Goal: Task Accomplishment & Management: Complete application form

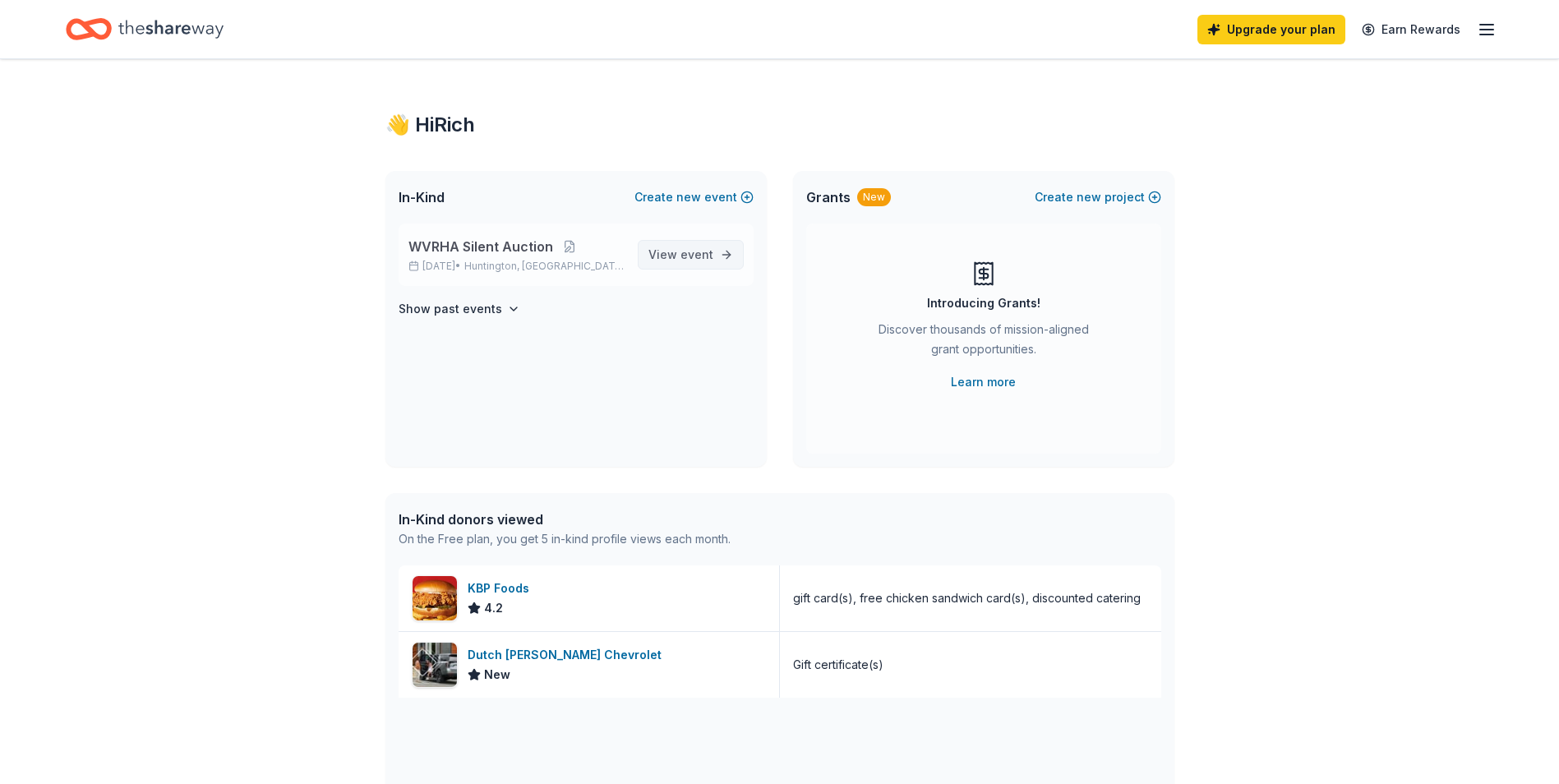
click at [697, 253] on span "event" at bounding box center [697, 254] width 33 height 14
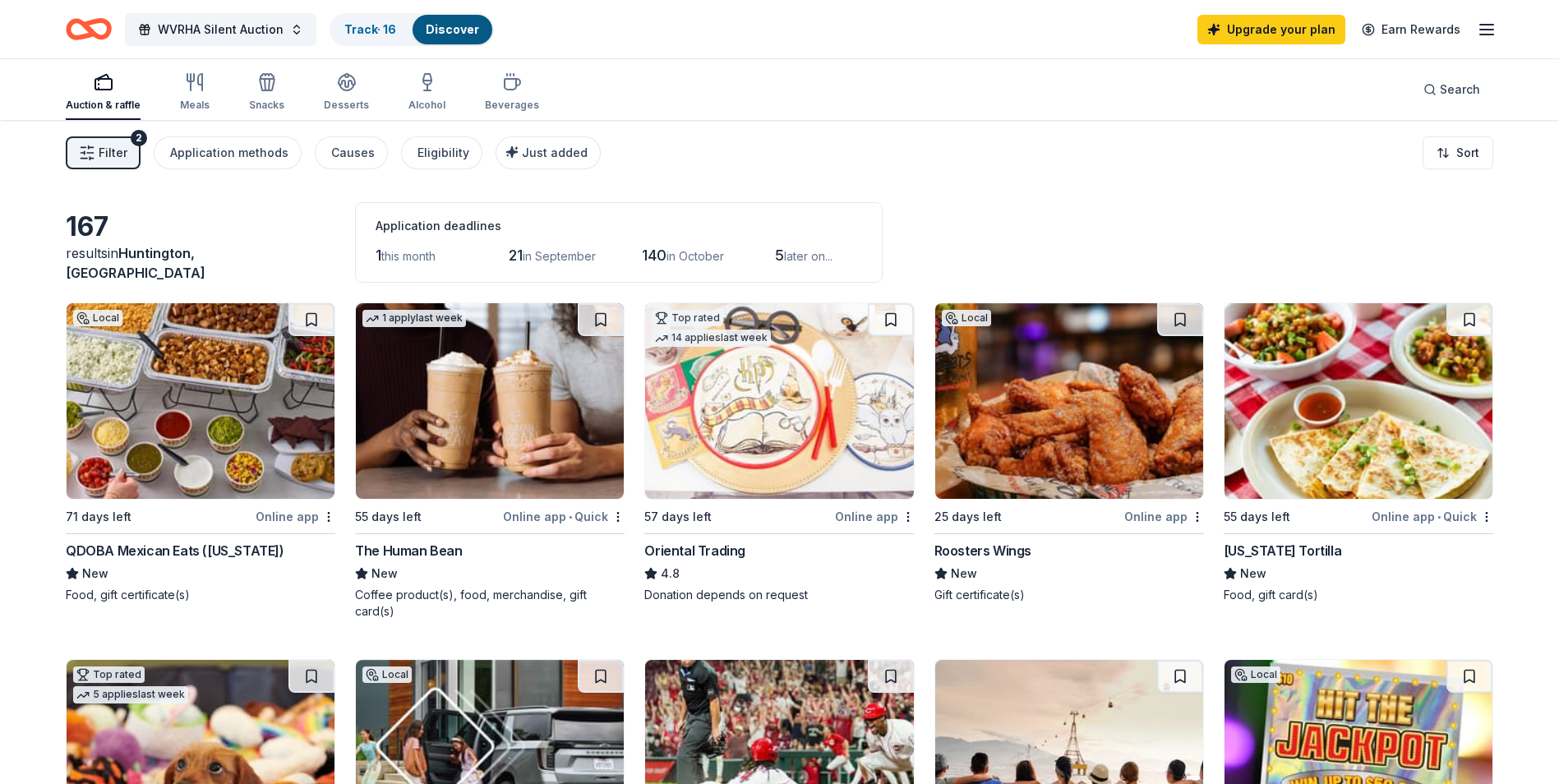
click at [696, 548] on div "Oriental Trading" at bounding box center [694, 551] width 101 height 20
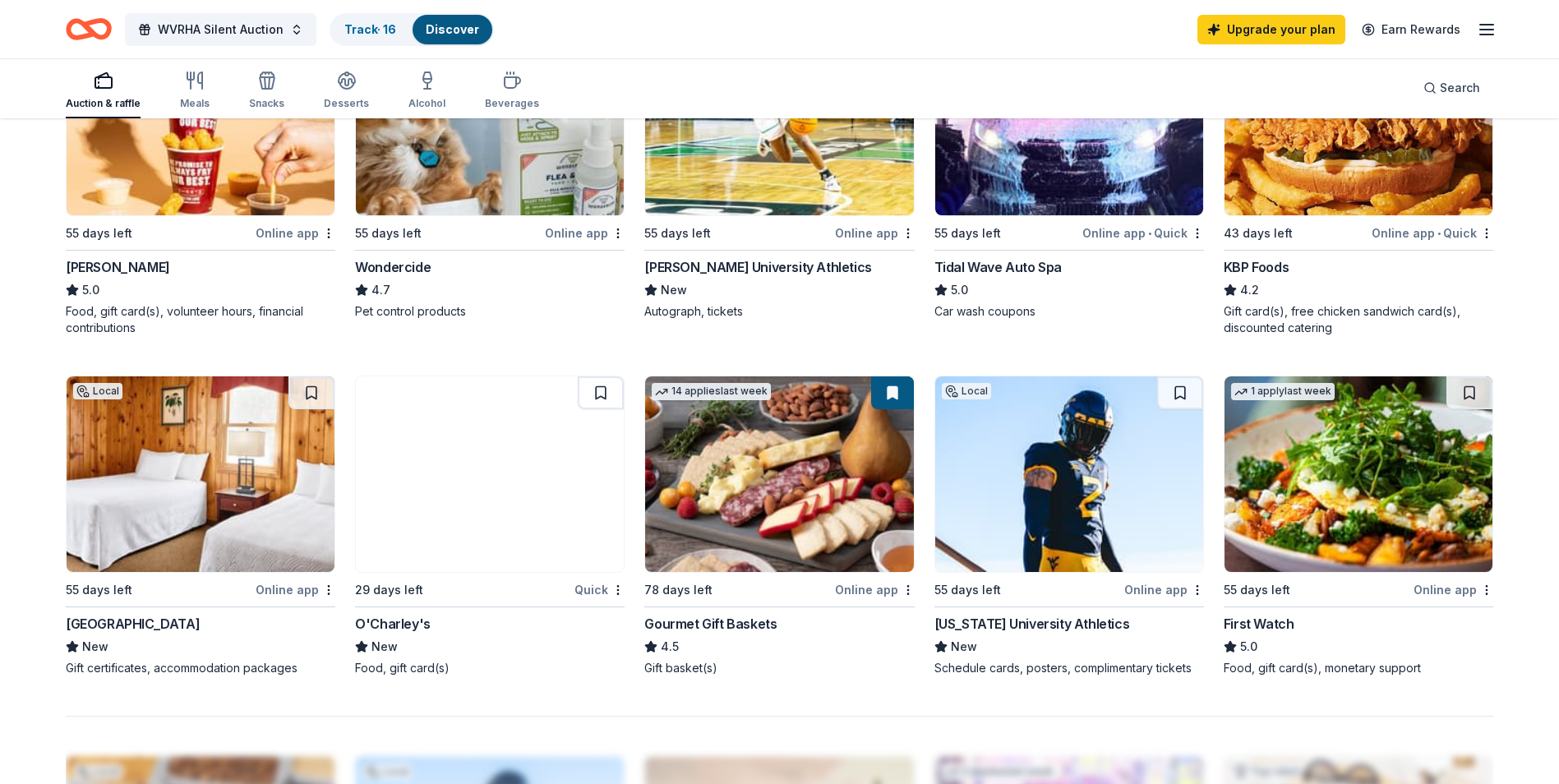
scroll to position [986, 0]
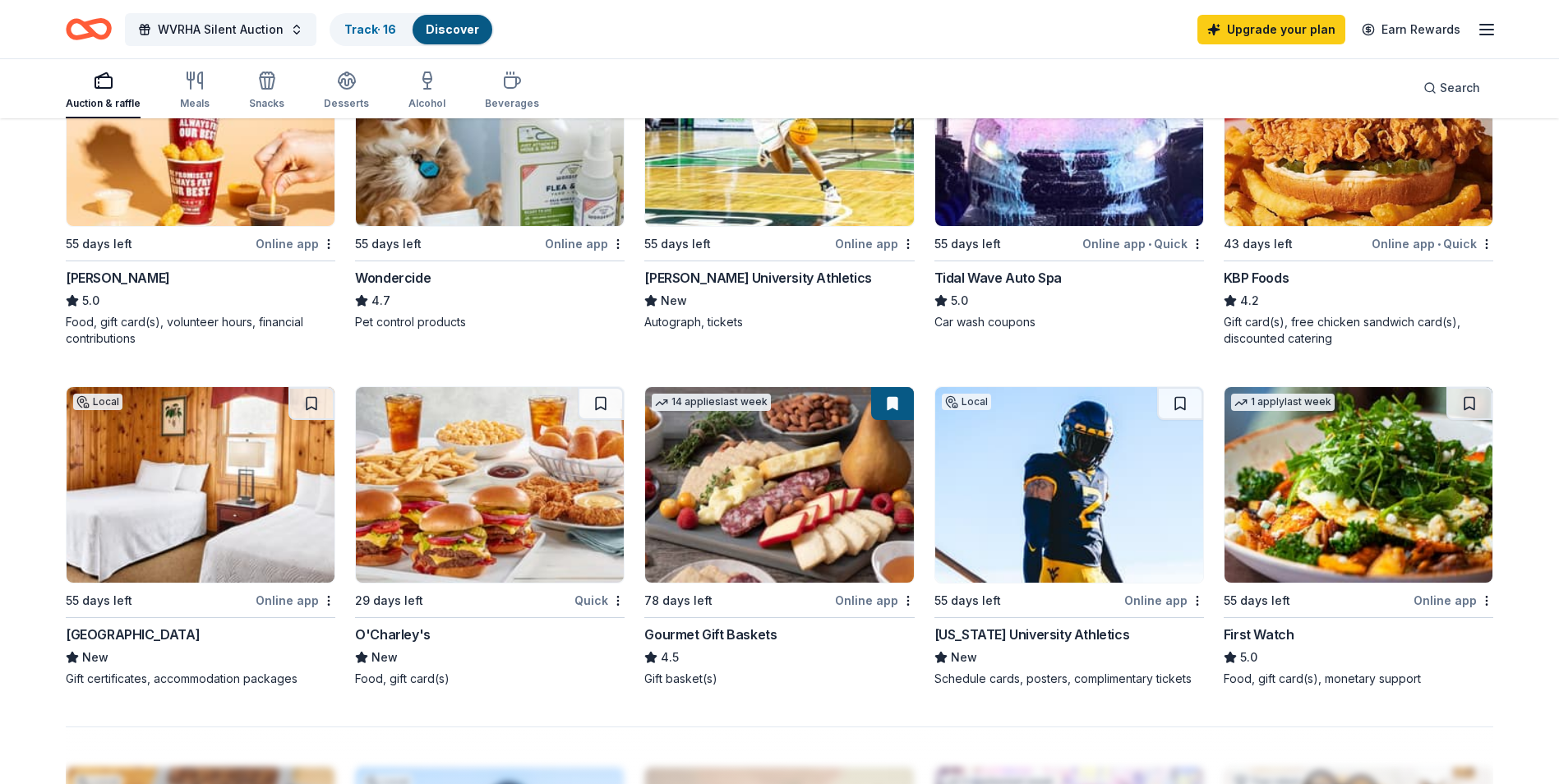
click at [846, 242] on div "Online app" at bounding box center [875, 243] width 79 height 21
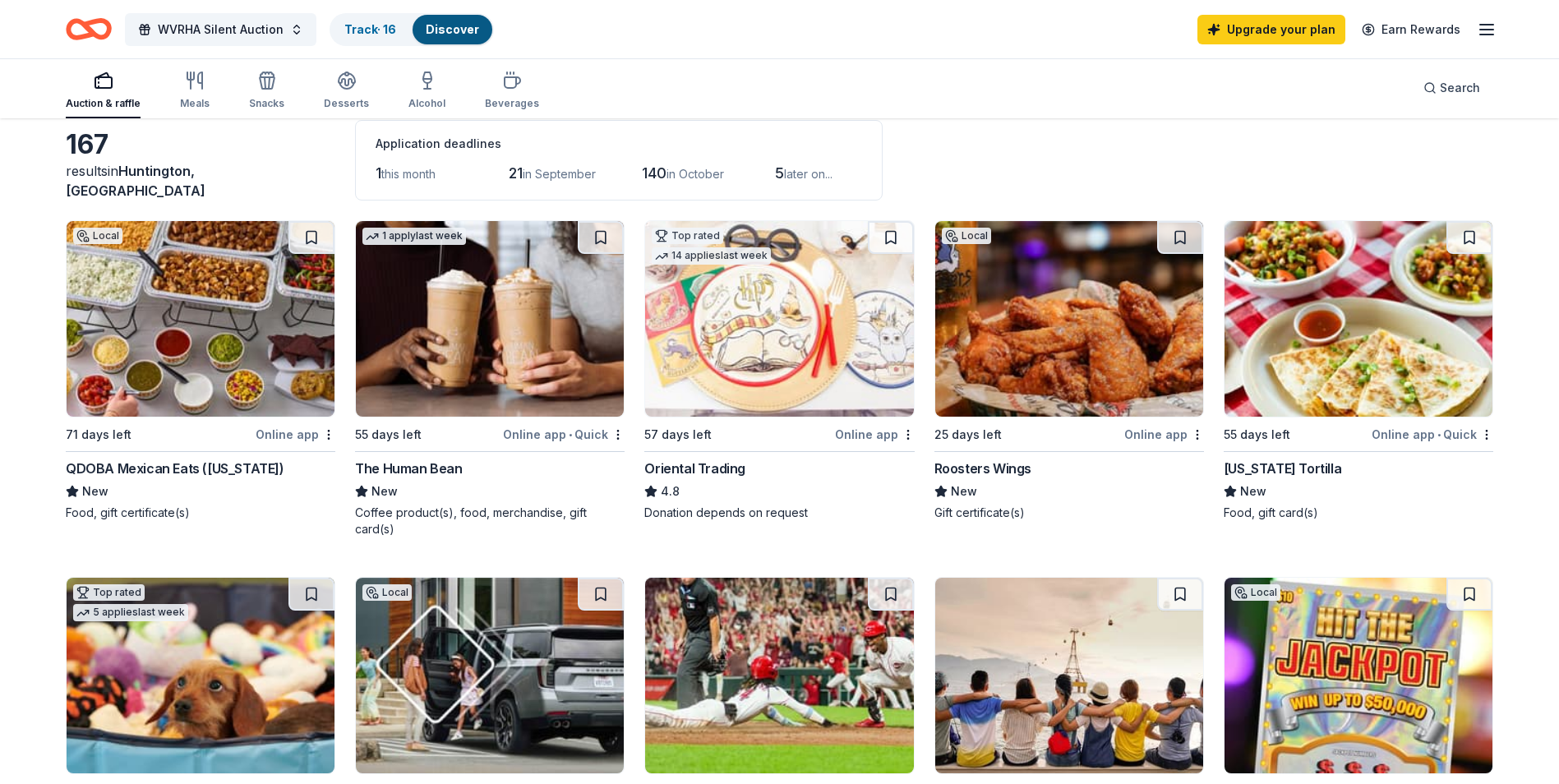
scroll to position [328, 0]
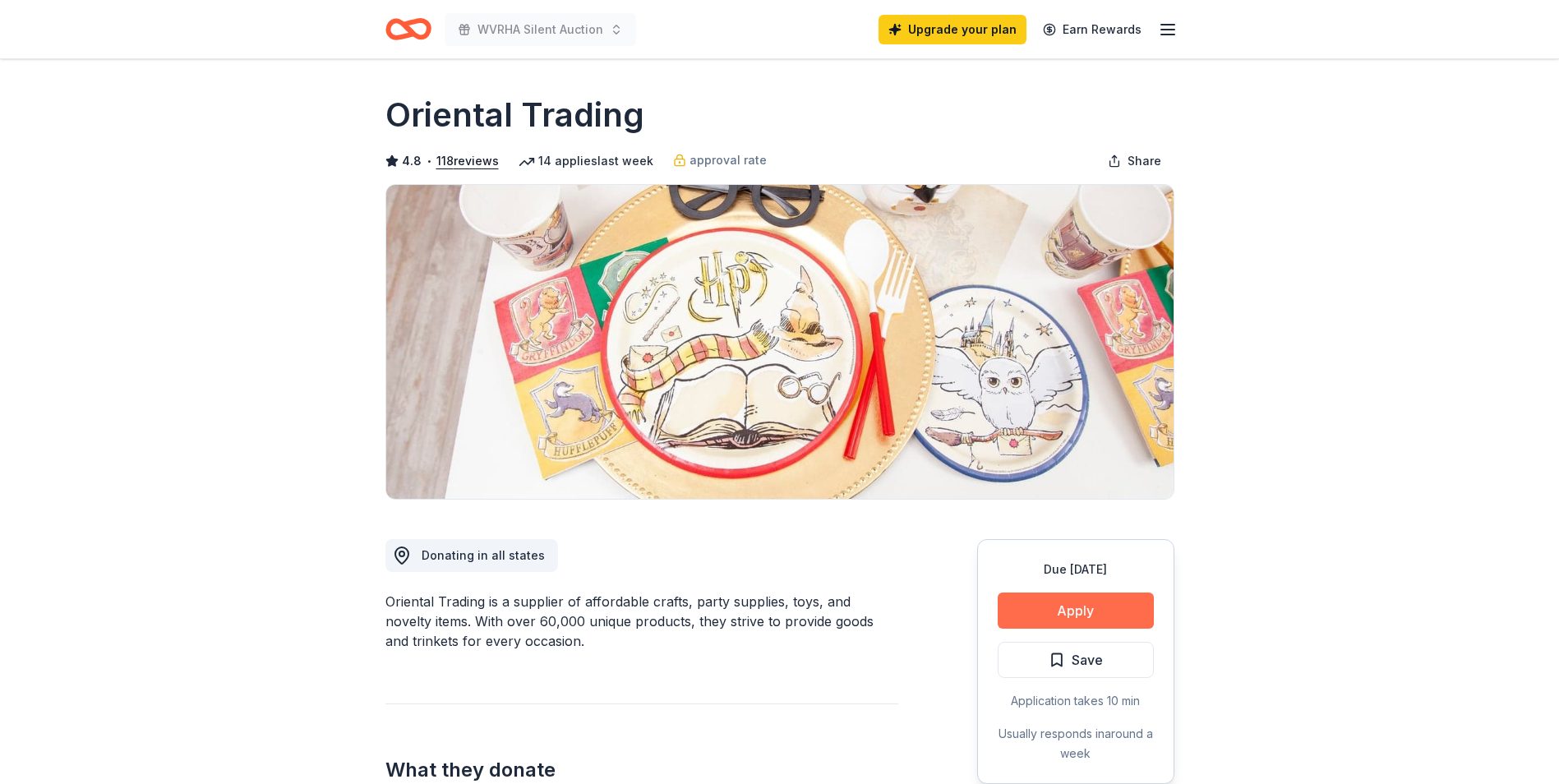
click at [1037, 594] on button "Apply" at bounding box center [1076, 610] width 156 height 36
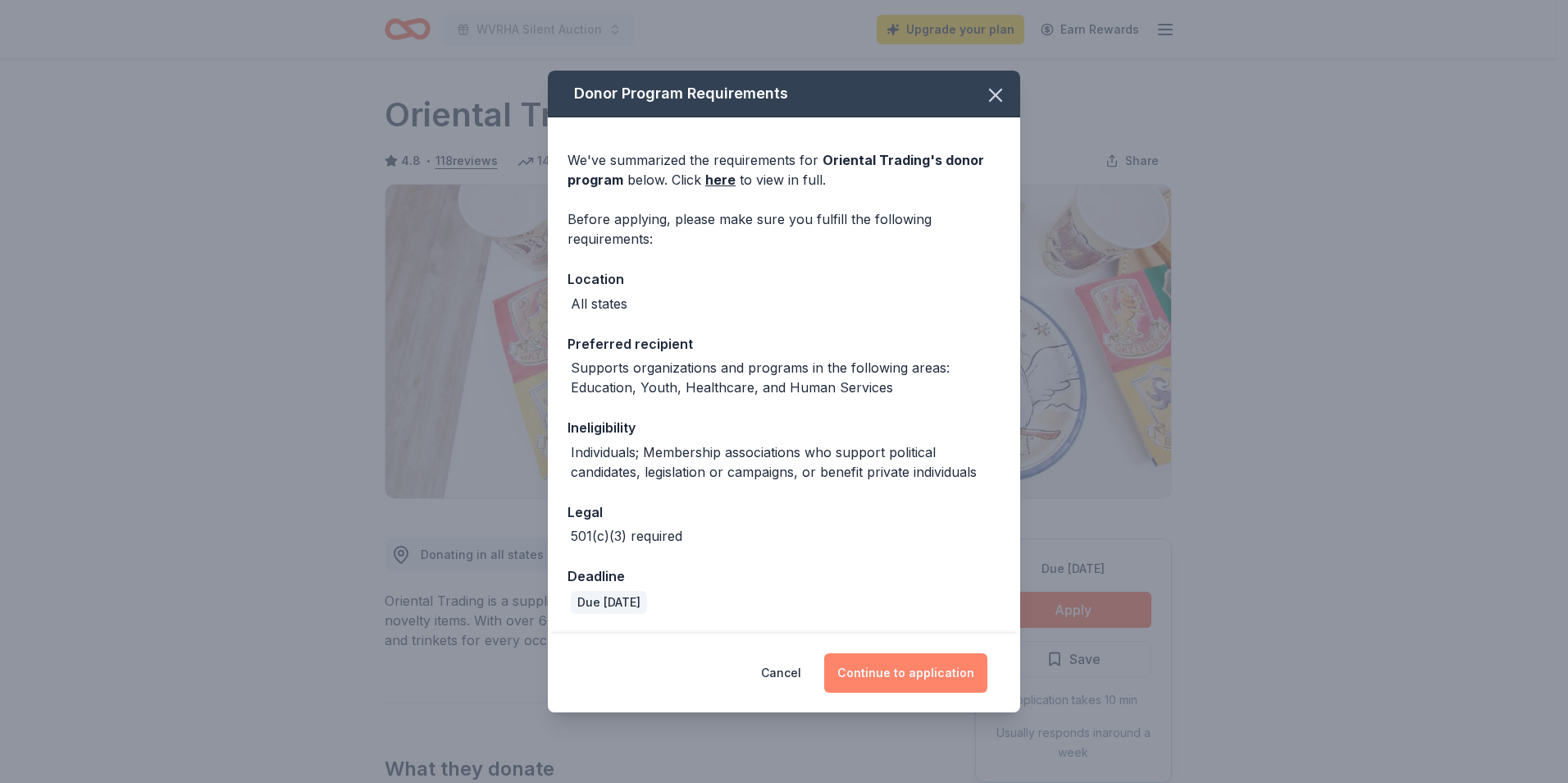
click at [916, 677] on button "Continue to application" at bounding box center [905, 672] width 163 height 39
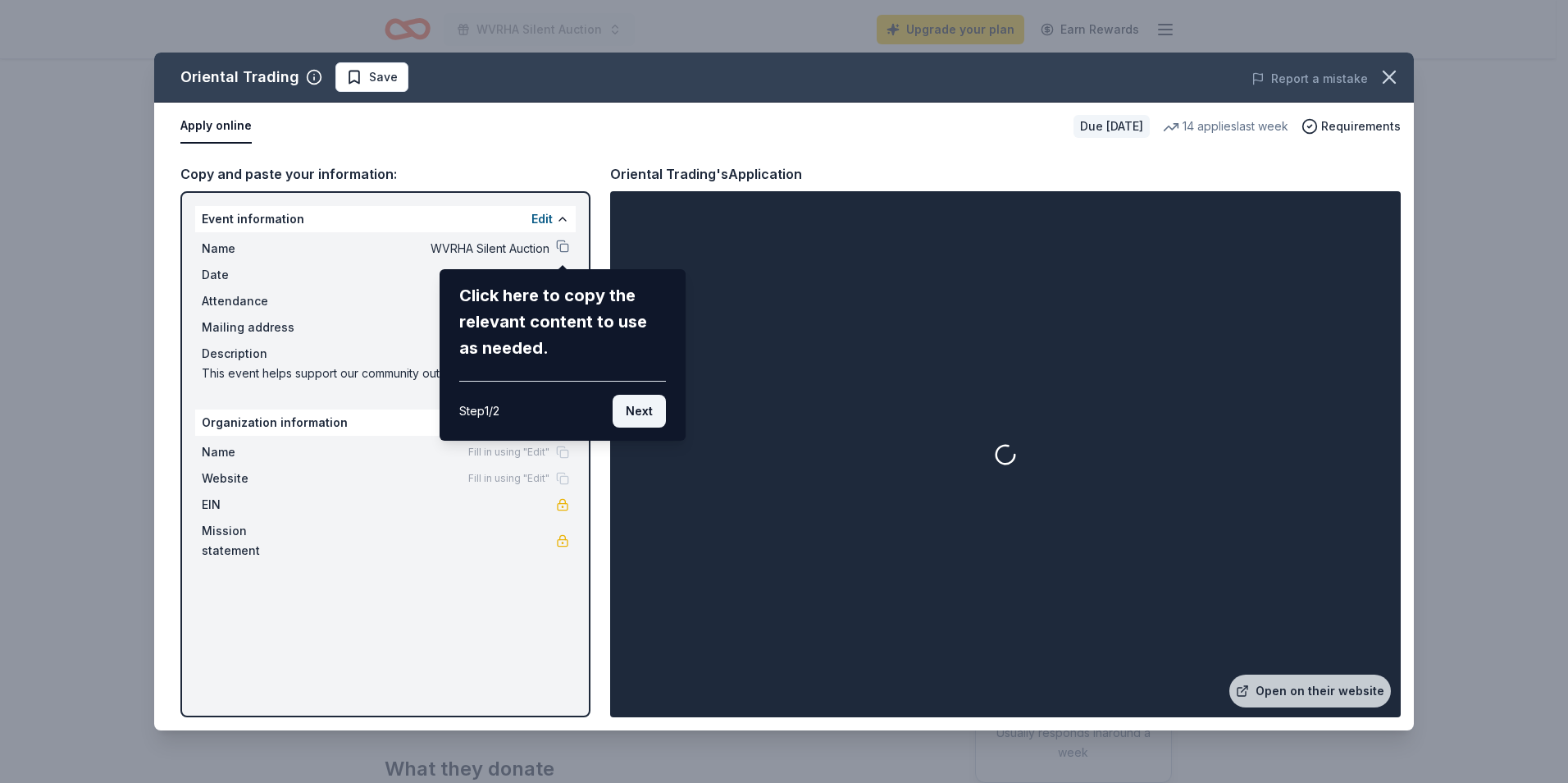
click at [639, 410] on button "Next" at bounding box center [639, 411] width 53 height 33
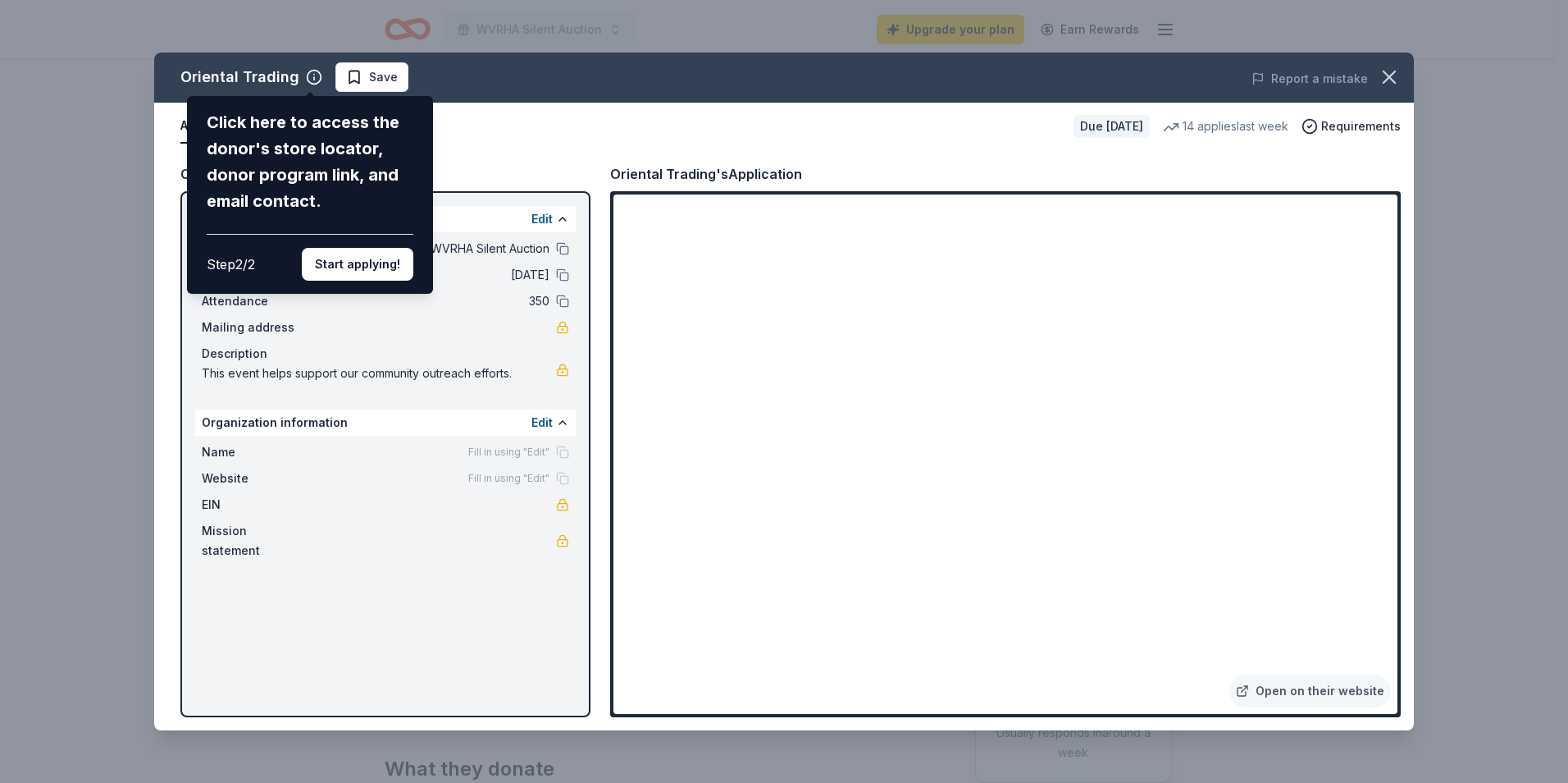
click at [836, 389] on div "Oriental Trading Click here to access the donor's store locator, donor program …" at bounding box center [784, 392] width 1260 height 677
click at [586, 125] on div "Oriental Trading Click here to access the donor's store locator, donor program …" at bounding box center [784, 392] width 1260 height 677
click at [1390, 78] on icon "button" at bounding box center [1389, 77] width 12 height 12
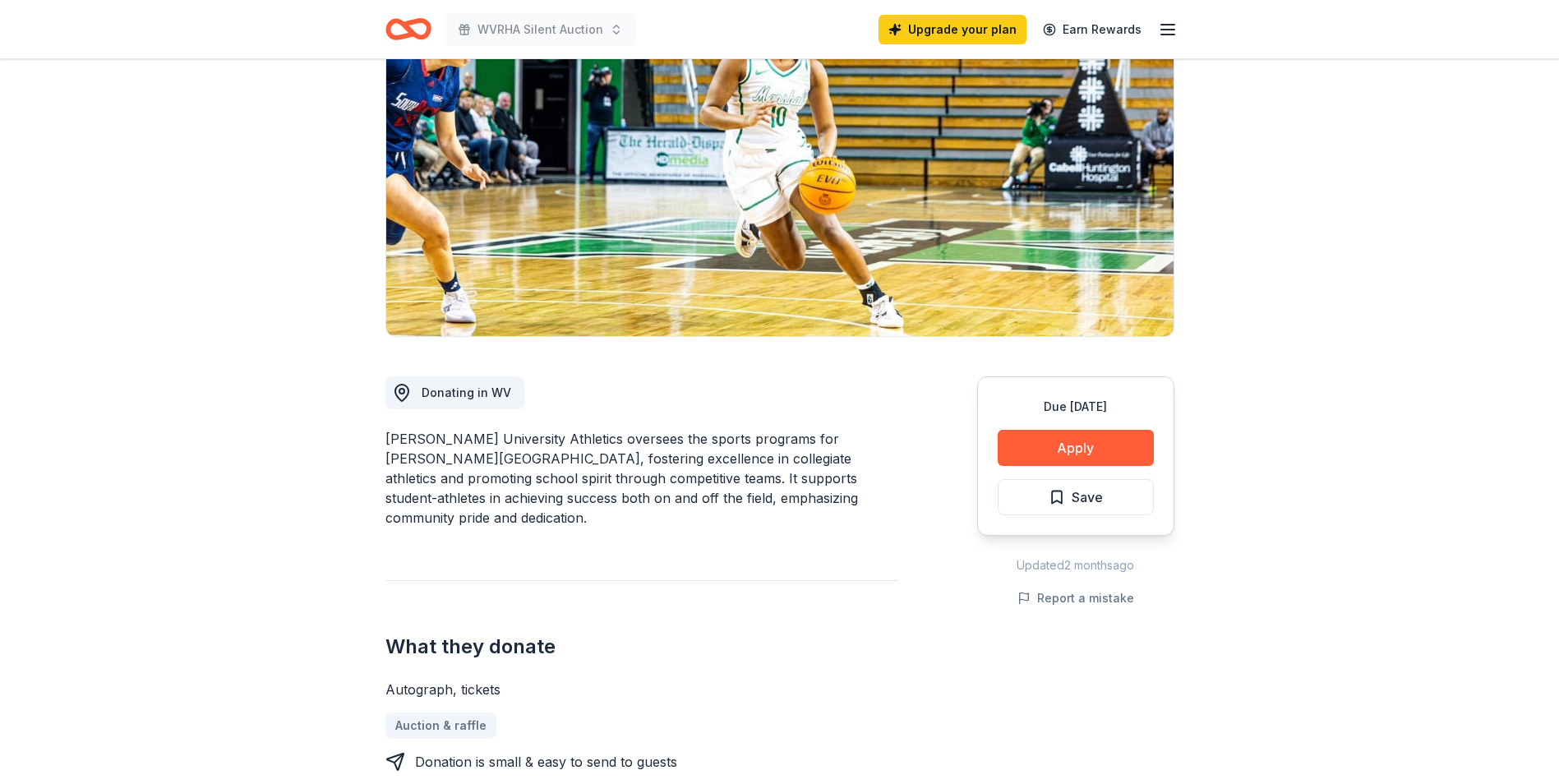
scroll to position [165, 0]
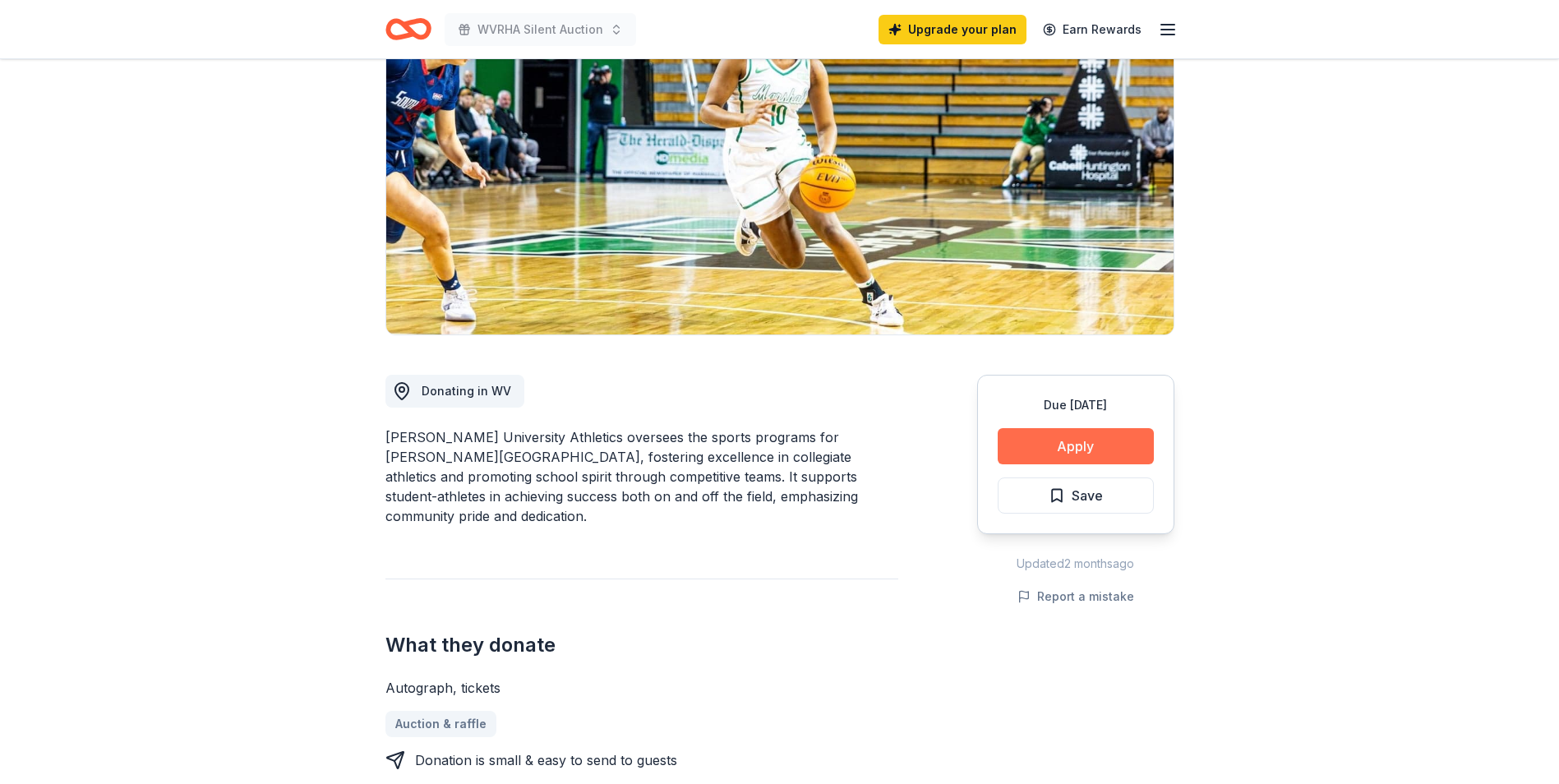
click at [1071, 455] on button "Apply" at bounding box center [1076, 446] width 156 height 36
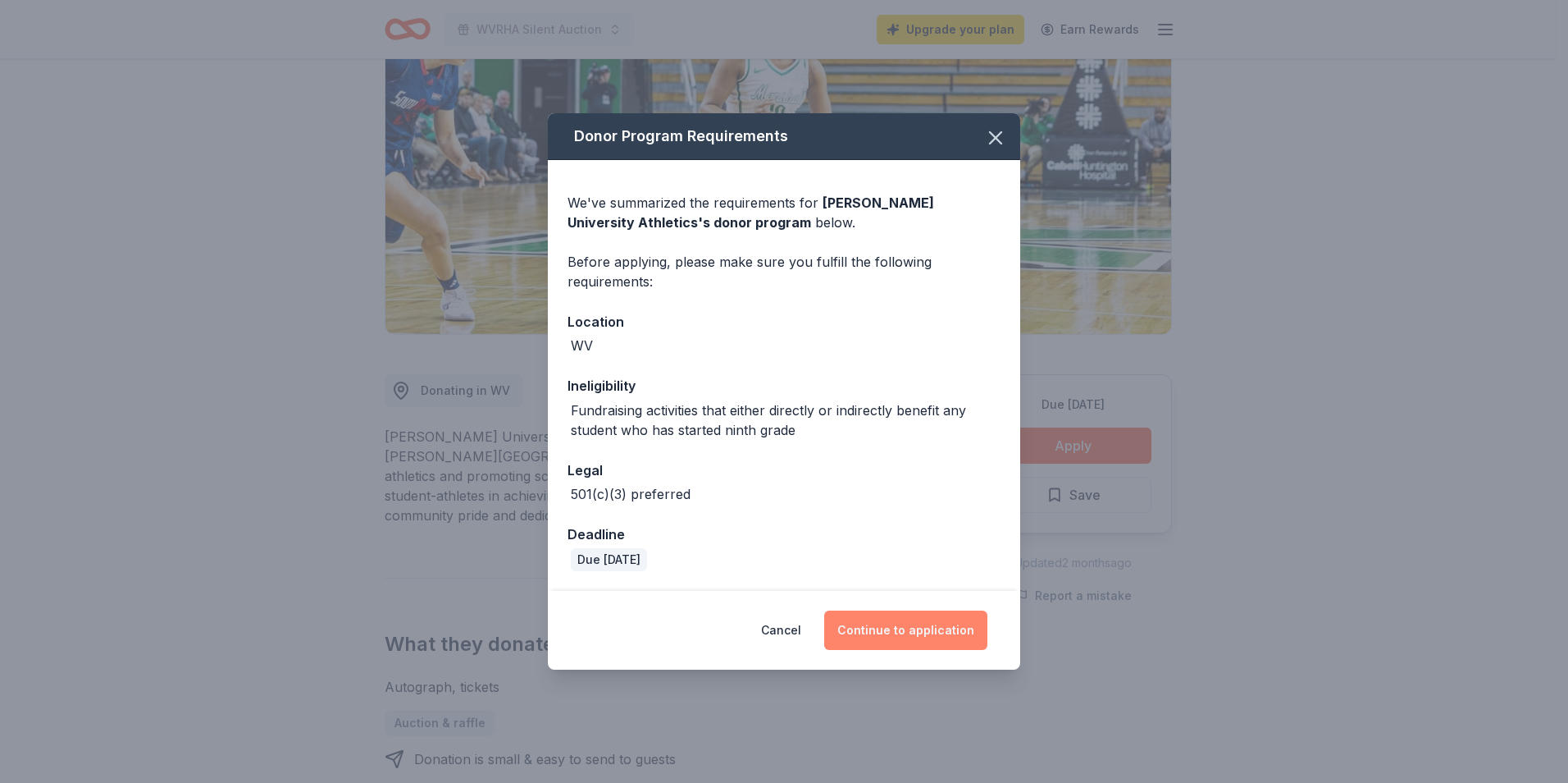
click at [896, 634] on button "Continue to application" at bounding box center [905, 630] width 163 height 39
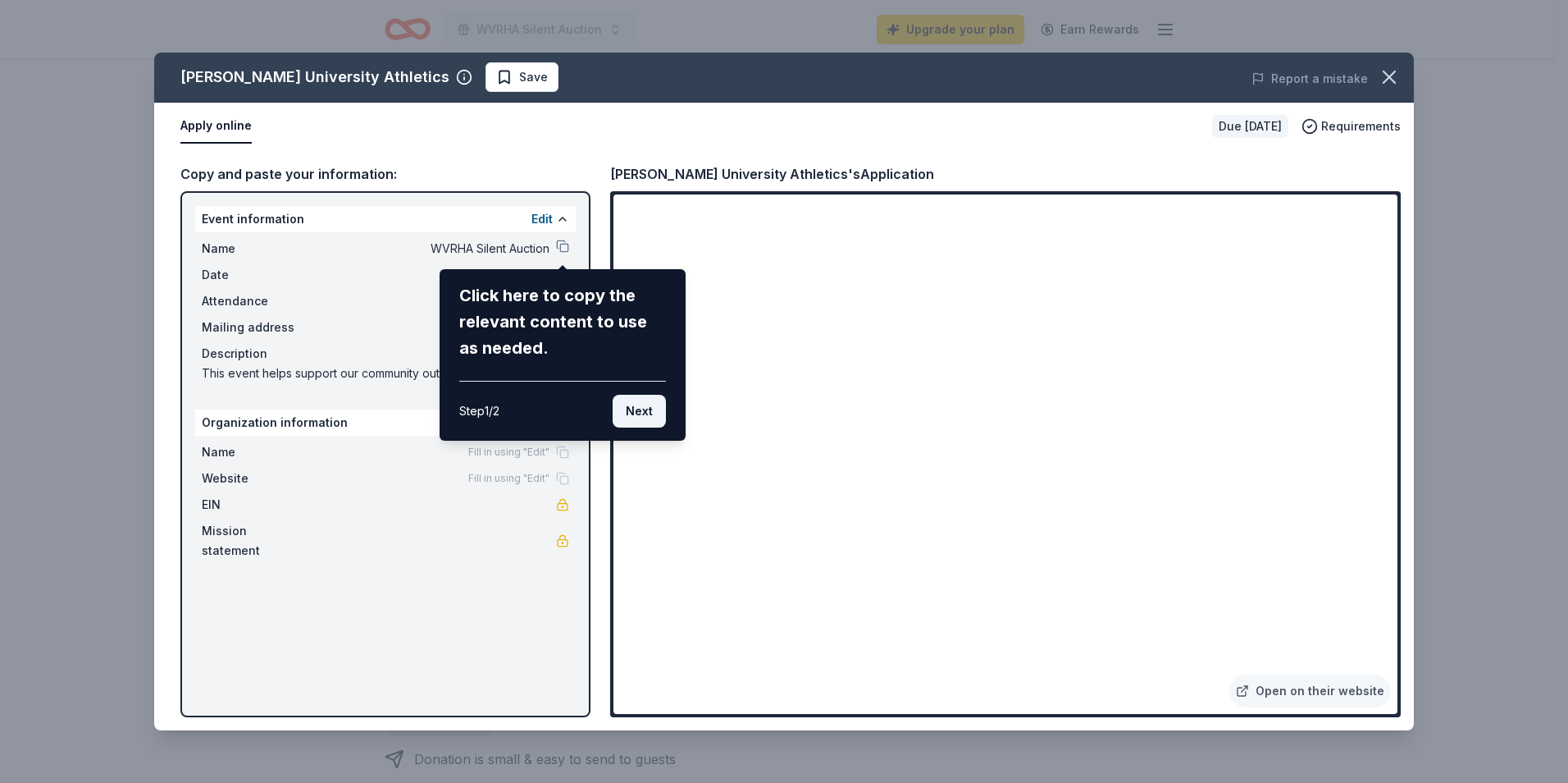
click at [644, 419] on button "Next" at bounding box center [639, 411] width 53 height 33
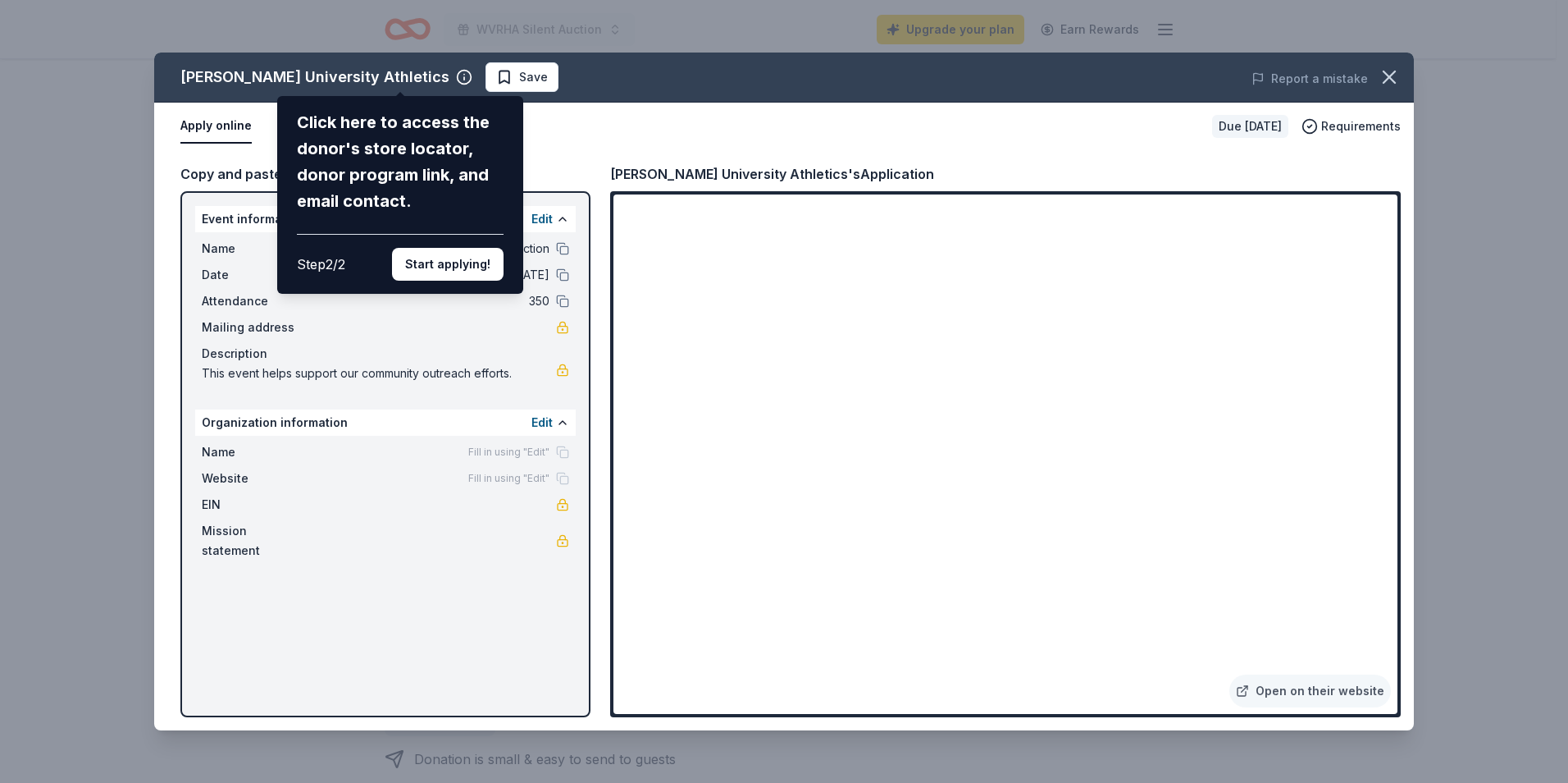
click at [1349, 687] on div "[PERSON_NAME] University Athletics Click here to access the donor's store locat…" at bounding box center [784, 392] width 1260 height 677
click at [1263, 692] on div "[PERSON_NAME] University Athletics Click here to access the donor's store locat…" at bounding box center [784, 392] width 1260 height 677
click at [452, 271] on button "Start applying!" at bounding box center [448, 264] width 112 height 33
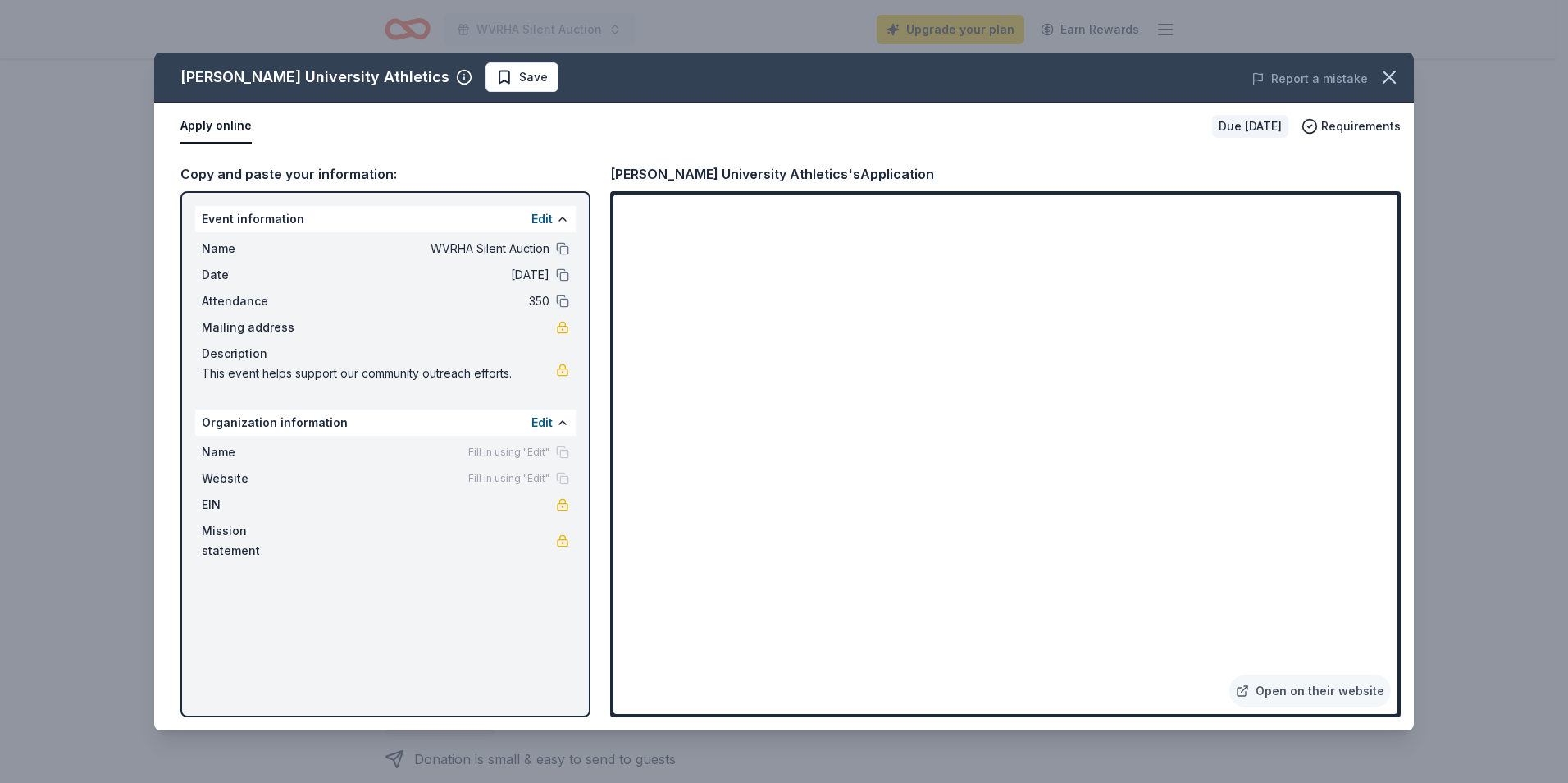
click at [1270, 698] on div "[PERSON_NAME] University Athletics Save Report a mistake Apply online Due [DATE…" at bounding box center [784, 392] width 1260 height 677
click at [1384, 91] on button "button" at bounding box center [1389, 76] width 36 height 36
